Goal: Task Accomplishment & Management: Manage account settings

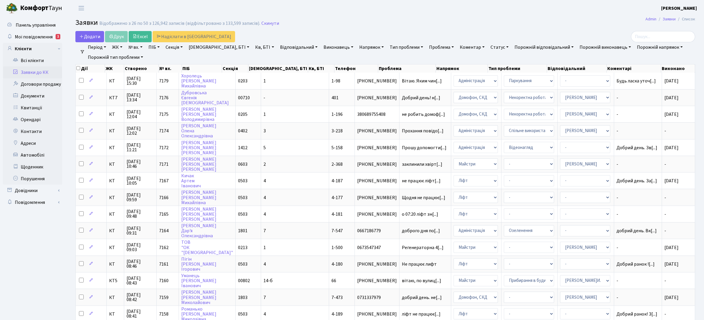
select select "25"
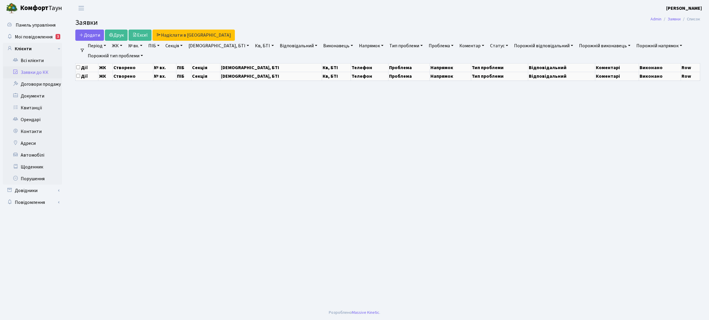
select select "25"
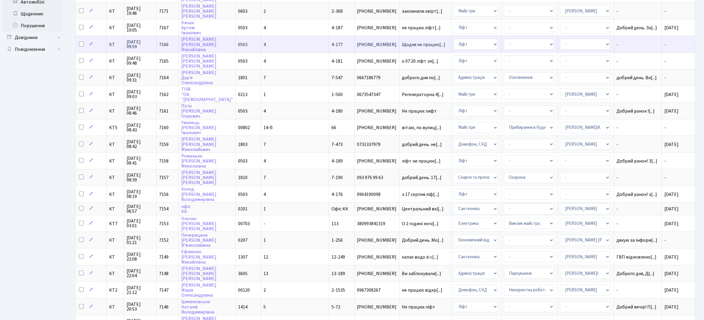
scroll to position [196, 0]
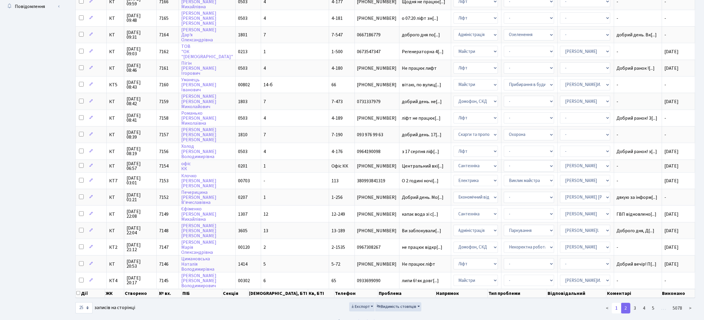
click at [618, 303] on link "1" at bounding box center [616, 308] width 9 height 11
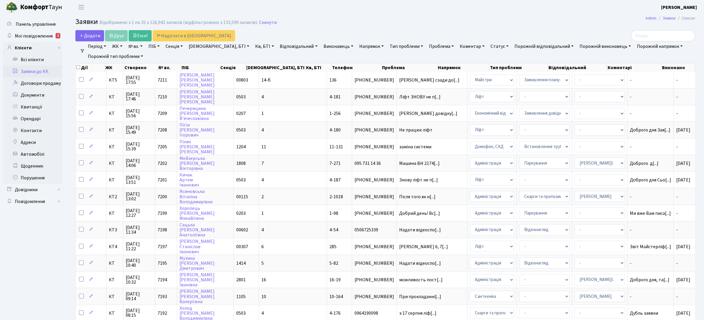
scroll to position [0, 0]
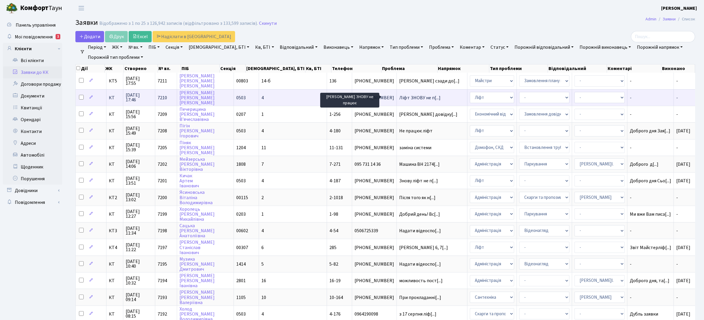
click at [399, 97] on span "Ліфт ЗНОВУ не п[...]" at bounding box center [419, 98] width 41 height 7
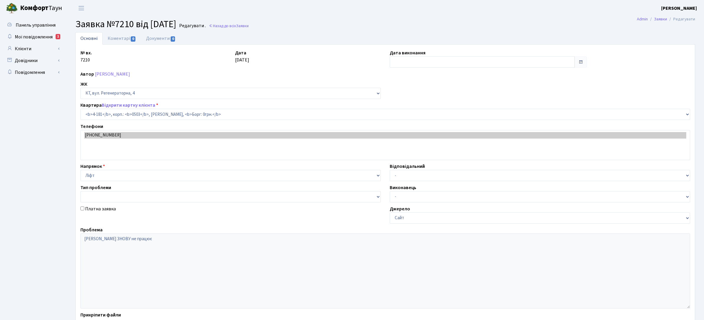
select select "1107"
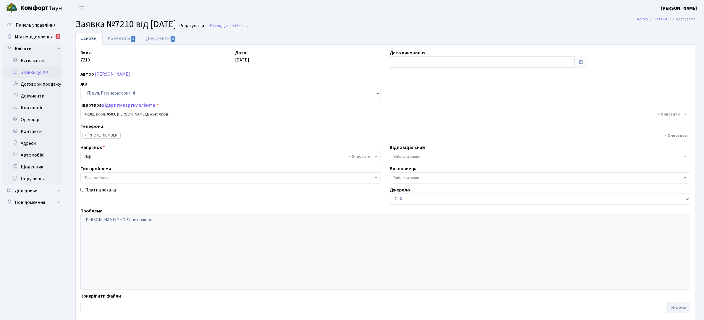
click at [33, 73] on link "Заявки до КК" at bounding box center [32, 73] width 59 height 12
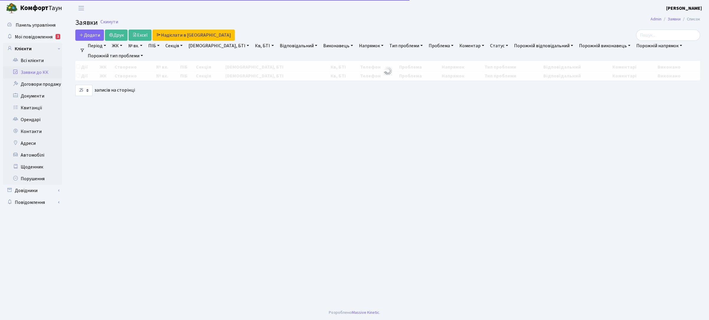
select select "25"
